Goal: Book appointment/travel/reservation

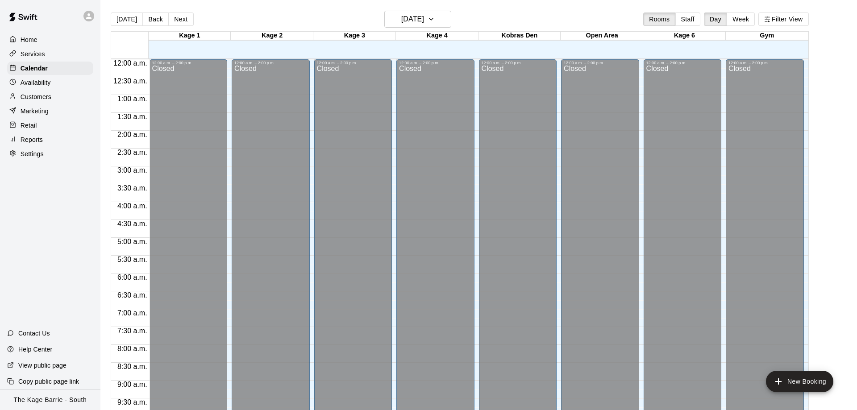
scroll to position [469, 0]
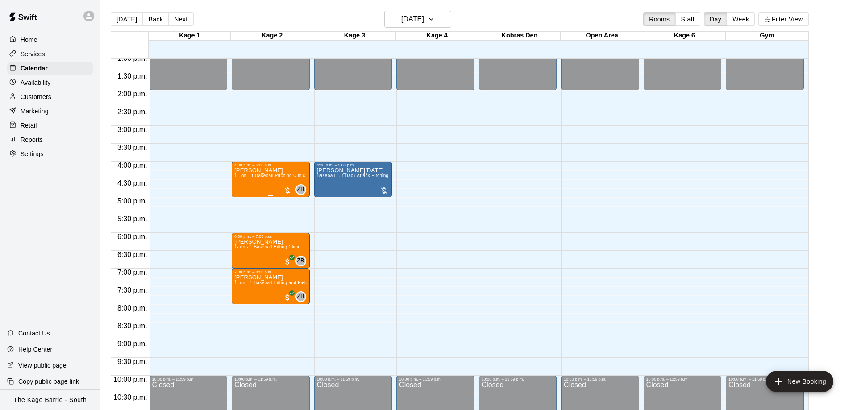
click at [280, 183] on div "[PERSON_NAME] 1 - on - 1 Baseball Pitching Clinic" at bounding box center [269, 372] width 71 height 410
click at [246, 197] on img "edit" at bounding box center [242, 199] width 10 height 10
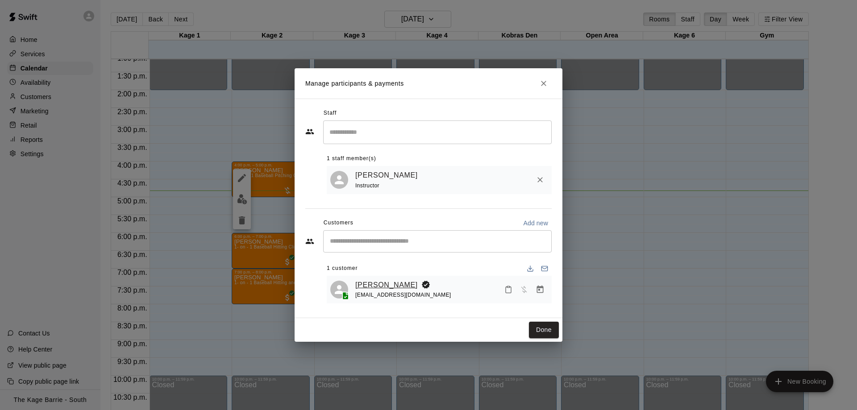
click at [377, 284] on link "[PERSON_NAME]" at bounding box center [386, 286] width 63 height 12
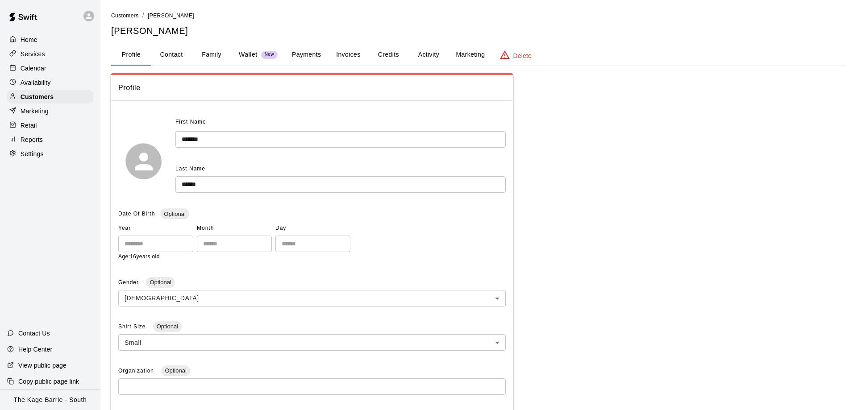
click at [438, 48] on button "Activity" at bounding box center [429, 54] width 40 height 21
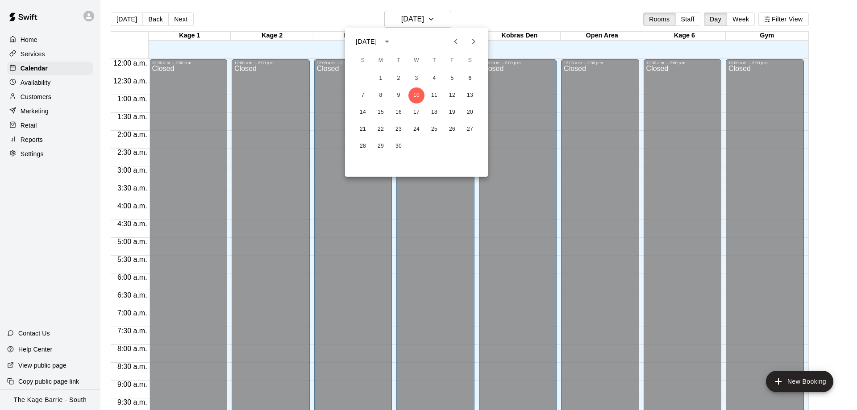
scroll to position [469, 0]
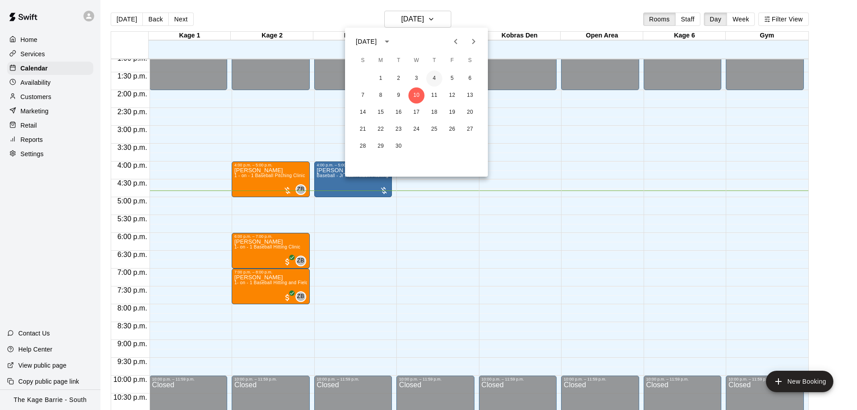
click at [436, 77] on button "4" at bounding box center [434, 79] width 16 height 16
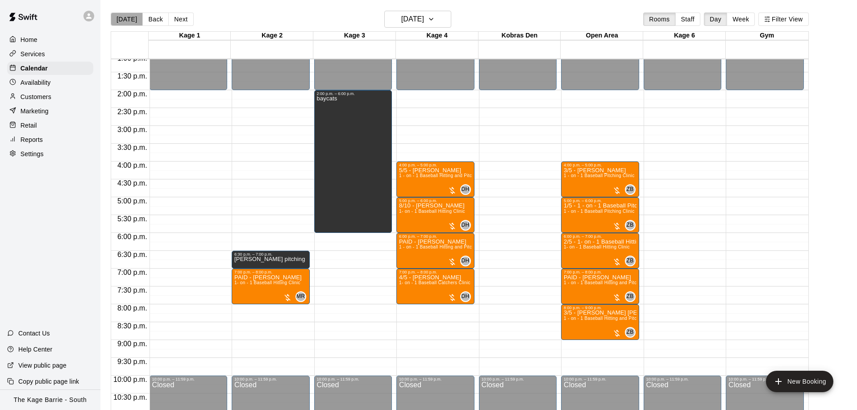
click at [134, 14] on button "[DATE]" at bounding box center [127, 19] width 32 height 13
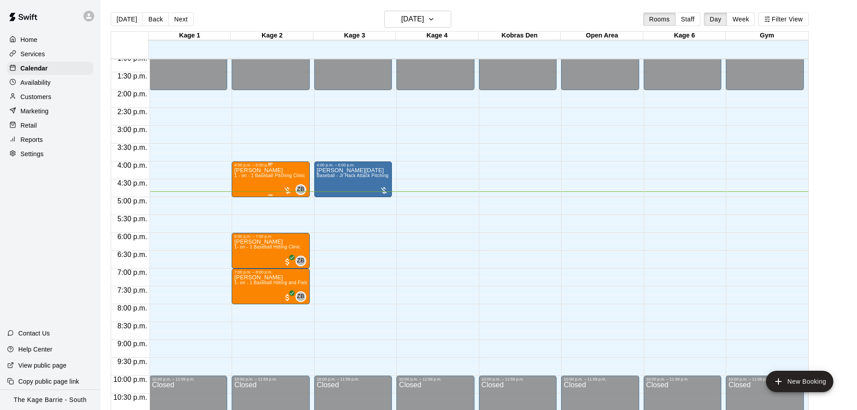
click at [250, 166] on div "4:00 p.m. – 5:00 p.m." at bounding box center [270, 165] width 73 height 4
click at [245, 175] on icon "edit" at bounding box center [242, 172] width 11 height 11
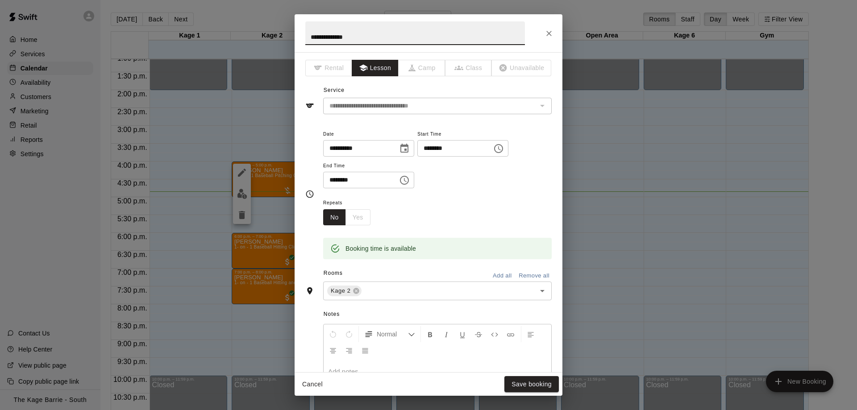
click at [310, 34] on input "**********" at bounding box center [415, 33] width 220 height 24
type input "**********"
click at [527, 382] on button "Save booking" at bounding box center [532, 384] width 54 height 17
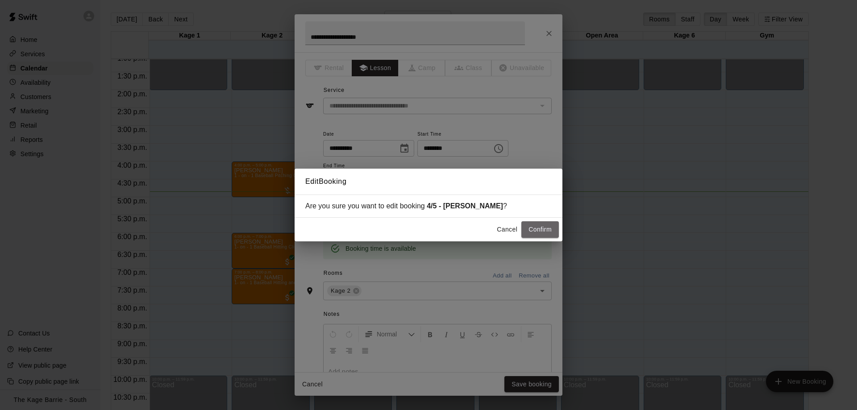
click at [546, 231] on button "Confirm" at bounding box center [541, 229] width 38 height 17
